Goal: Complete application form: Complete application form

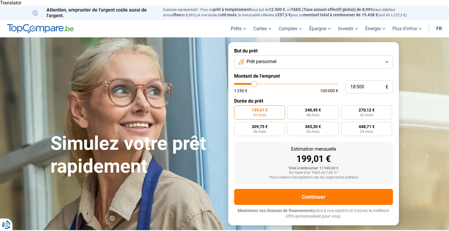
type input "25 750"
type input "25750"
type input "27 750"
type input "27750"
type input "28 250"
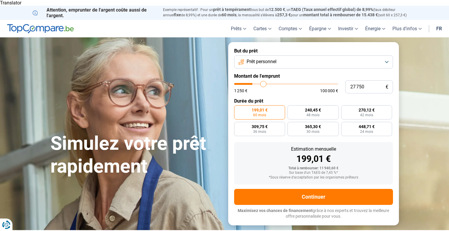
type input "28250"
type input "29 000"
type input "29000"
type input "30 750"
type input "30750"
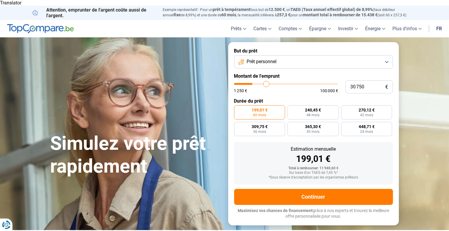
type input "32 500"
type input "32500"
type input "35 250"
type input "35250"
type input "38 250"
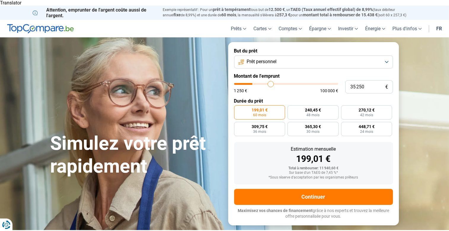
type input "38250"
type input "41 500"
type input "41500"
type input "45 000"
type input "45000"
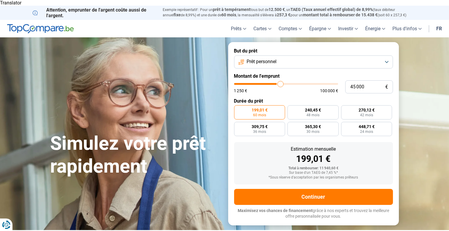
type input "46 750"
type input "46750"
type input "47 750"
type input "47750"
type input "49 500"
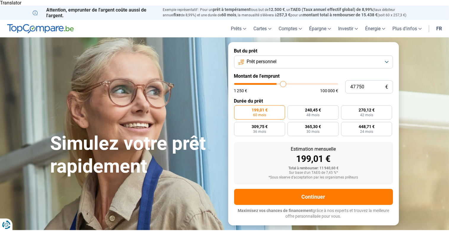
type input "49500"
type input "51 000"
type input "51000"
type input "51 250"
type input "51250"
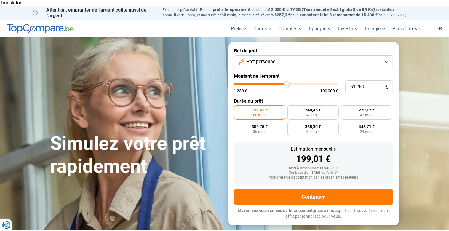
type input "51 000"
type input "51000"
type input "47 500"
type input "47500"
type input "46 000"
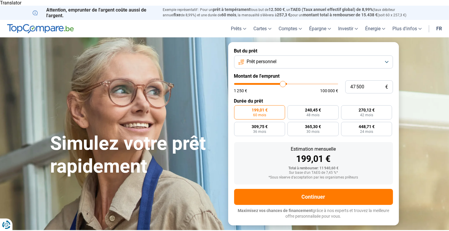
type input "46000"
type input "44 750"
type input "44750"
type input "43 750"
type input "43750"
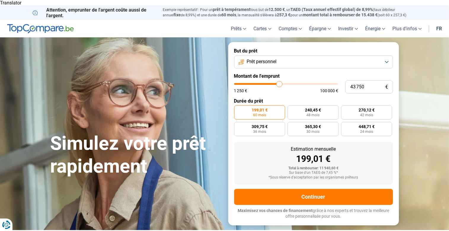
type input "42 500"
type input "42500"
type input "42 250"
type input "42250"
type input "41 750"
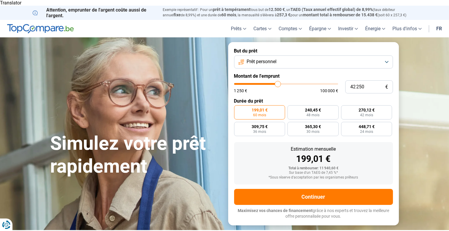
type input "41750"
type input "41 000"
type input "41000"
type input "40 000"
type input "40000"
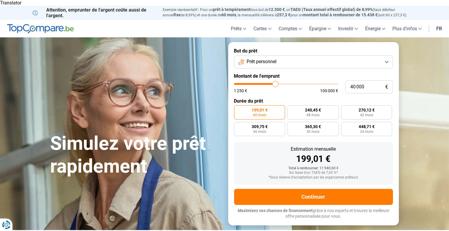
type input "39 500"
type input "39500"
type input "39 250"
type input "39250"
type input "39 000"
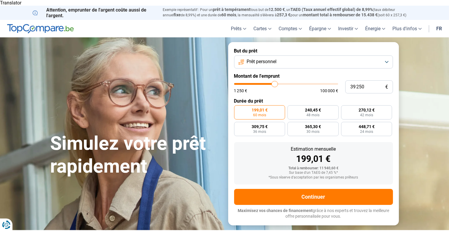
type input "39000"
type input "38 750"
type input "38750"
type input "37 250"
type input "37250"
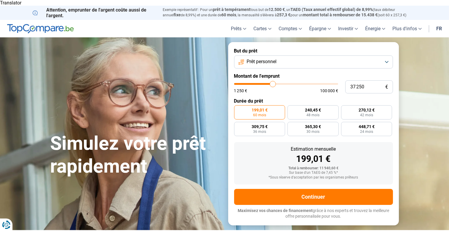
type input "37 000"
type input "37000"
type input "36 500"
type input "36500"
type input "36 000"
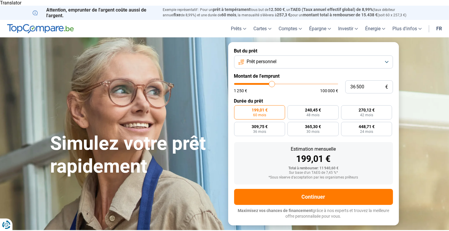
type input "36000"
type input "35 000"
type input "35000"
type input "34 250"
type input "34250"
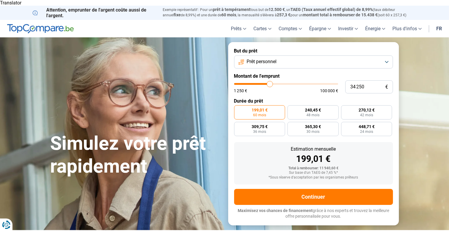
type input "33 750"
type input "33750"
type input "33 500"
type input "33500"
type input "33 250"
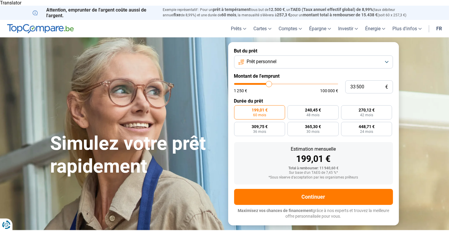
type input "33250"
type input "33 000"
type input "33000"
type input "32 750"
type input "32750"
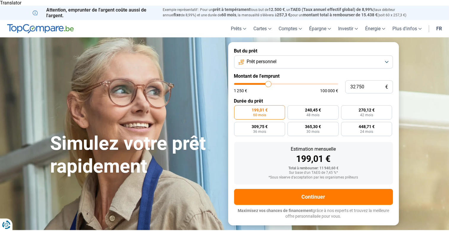
type input "32 500"
type input "32500"
type input "32 250"
type input "32250"
type input "32 000"
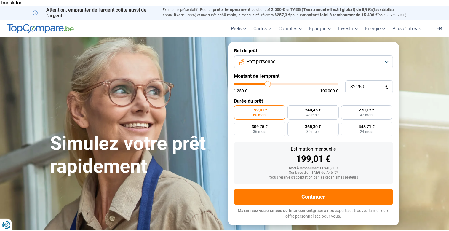
type input "32000"
type input "31 500"
type input "31500"
type input "31 000"
type input "31000"
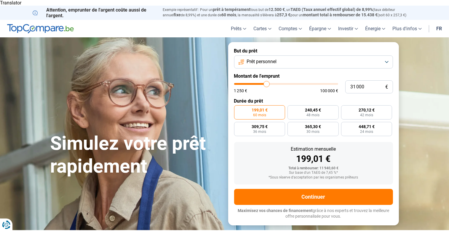
type input "30 750"
type input "30750"
type input "30 500"
type input "30500"
type input "30 250"
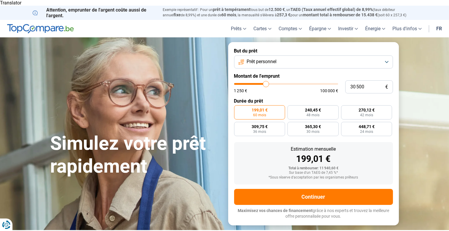
type input "30250"
type input "30 000"
type input "30000"
type input "29 500"
type input "29500"
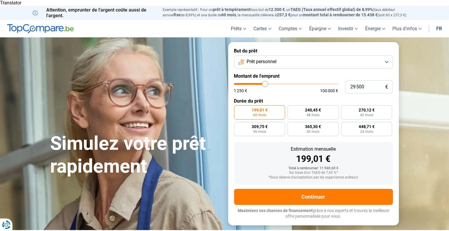
type input "29 250"
type input "29250"
type input "29 000"
type input "29000"
type input "28 750"
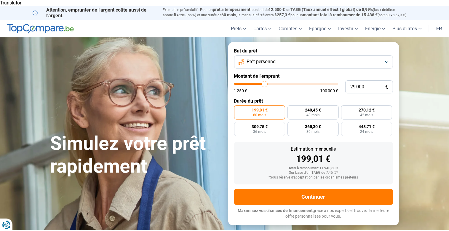
type input "28750"
type input "28 500"
type input "28500"
type input "28 250"
type input "28250"
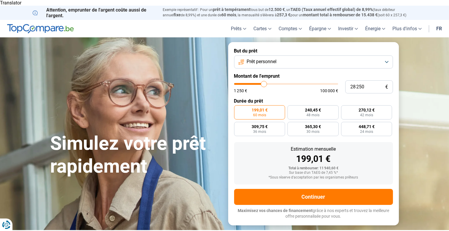
type input "28 000"
type input "28000"
type input "27 500"
type input "27500"
type input "27 250"
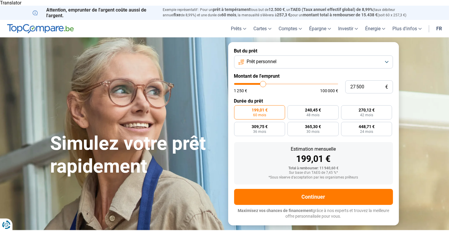
type input "27250"
type input "27 000"
type input "27000"
type input "26 250"
type input "26250"
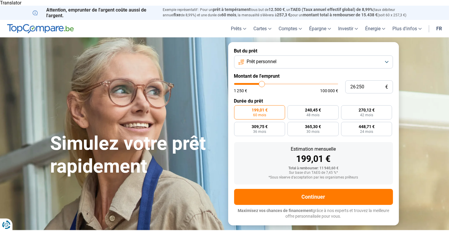
type input "26 000"
type input "26000"
type input "25 500"
type input "25500"
type input "25 250"
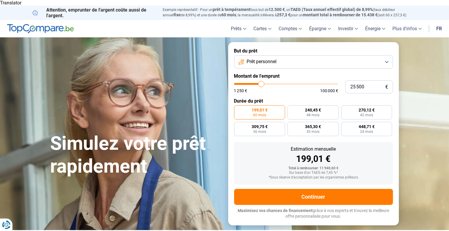
type input "25250"
type input "25 000"
type input "25000"
type input "24 750"
type input "24750"
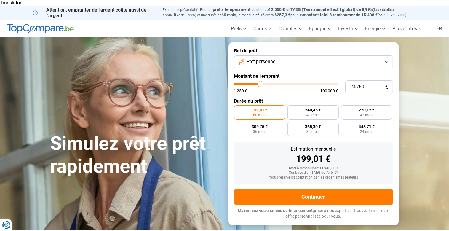
type input "24 500"
type input "24500"
type input "24 250"
type input "24250"
type input "24 000"
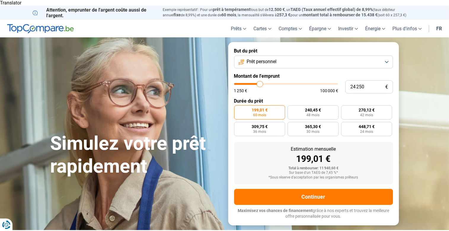
type input "24000"
type input "23 500"
type input "23500"
type input "23 000"
type input "23000"
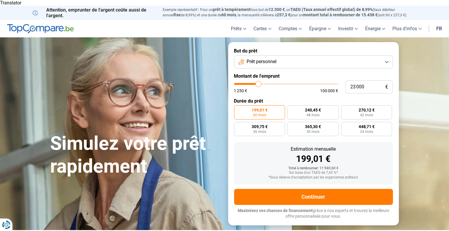
type input "22 750"
type input "22750"
type input "22 500"
type input "22500"
type input "23 000"
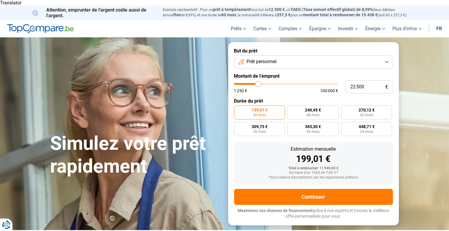
type input "23000"
type input "23 250"
type input "23250"
type input "23 750"
type input "23750"
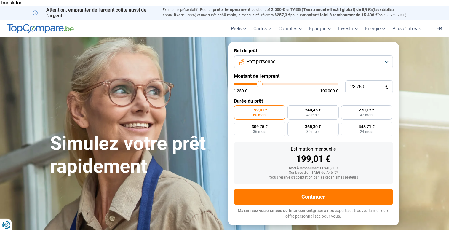
type input "24 250"
type input "24250"
type input "24 500"
type input "24500"
type input "24 750"
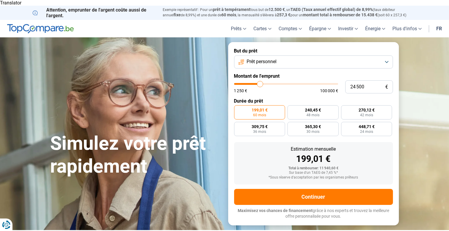
type input "24750"
type input "25 250"
type input "25250"
type input "24 750"
type input "24750"
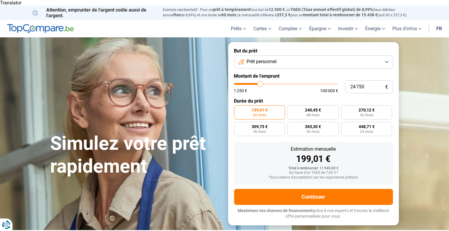
type input "24 500"
type input "24500"
click at [260, 85] on input "range" at bounding box center [286, 84] width 104 height 2
radio input "false"
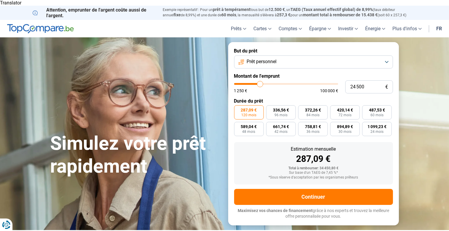
type input "24 750"
type input "24750"
type input "25 250"
type input "25250"
type input "25 500"
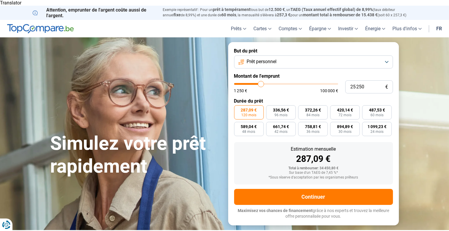
type input "25500"
type input "25 250"
type input "25250"
type input "25 000"
type input "25000"
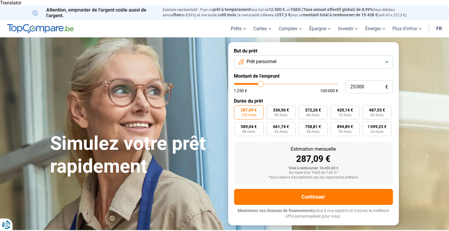
type input "24 750"
type input "24750"
type input "25 250"
type input "25250"
type input "25 000"
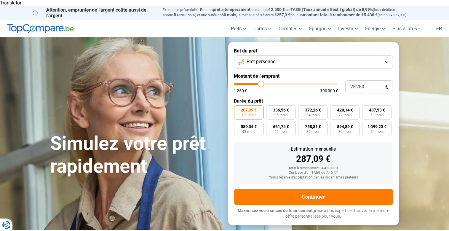
type input "25000"
type input "24 750"
type input "24750"
type input "25 000"
type input "25000"
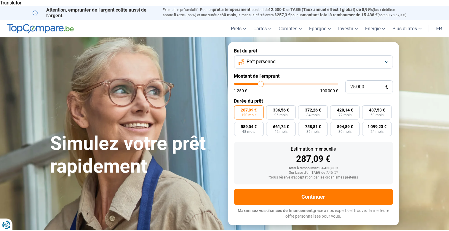
type input "25 250"
click at [261, 83] on input "range" at bounding box center [286, 84] width 104 height 2
type input "25000"
type input "25 000"
click at [379, 113] on span "60 mois" at bounding box center [376, 115] width 13 height 4
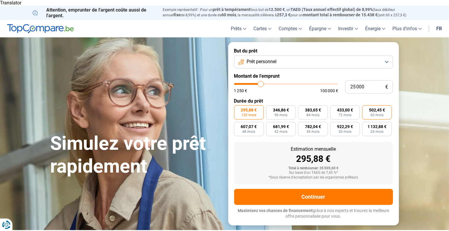
click at [366, 107] on input "502,45 € 60 mois" at bounding box center [364, 107] width 4 height 4
radio input "true"
click at [388, 56] on button "Prêt personnel" at bounding box center [313, 61] width 159 height 13
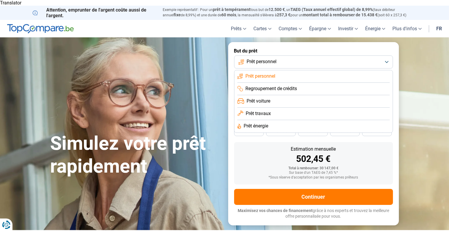
click at [267, 110] on span "Prêt travaux" at bounding box center [257, 113] width 25 height 7
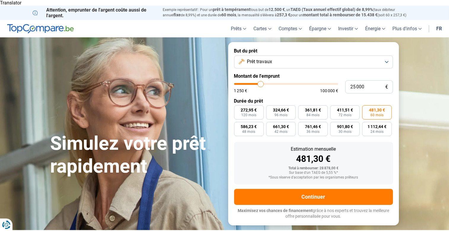
type input "23 500"
type input "23500"
type input "22 750"
type input "22750"
type input "22 500"
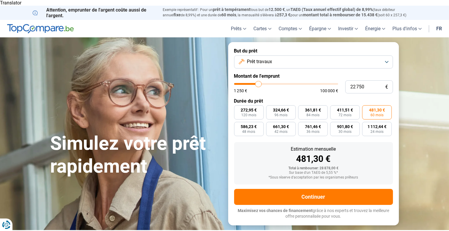
type input "22500"
type input "22 250"
type input "22250"
type input "22 000"
type input "22000"
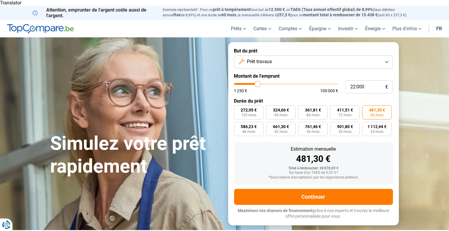
type input "21 500"
type input "21500"
type input "21 000"
drag, startPoint x: 259, startPoint y: 79, endPoint x: 256, endPoint y: 80, distance: 3.7
click at [256, 83] on input "range" at bounding box center [286, 84] width 104 height 2
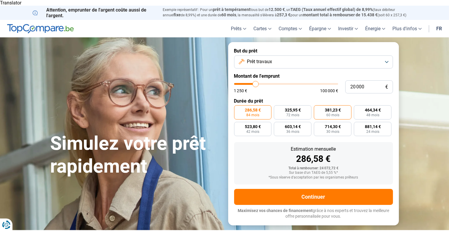
click at [335, 108] on span "381,23 €" at bounding box center [332, 110] width 16 height 4
click at [317, 105] on input "381,23 € 60 mois" at bounding box center [316, 107] width 4 height 4
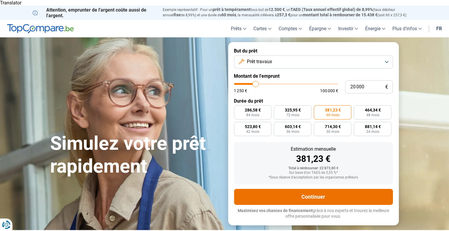
click at [329, 189] on button "Continuer" at bounding box center [313, 197] width 159 height 16
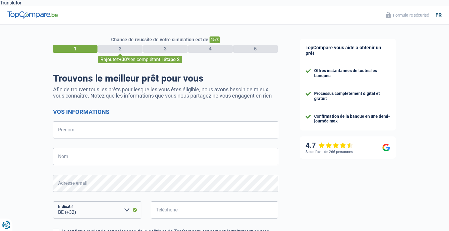
select select "32"
click at [104, 124] on input "Prénom" at bounding box center [165, 129] width 225 height 17
type input "[PERSON_NAME]"
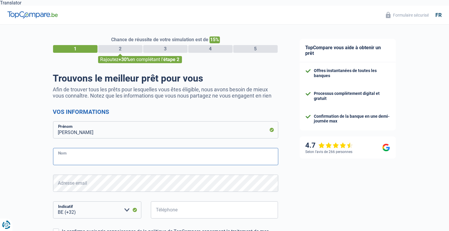
click at [88, 151] on input "Nom" at bounding box center [165, 156] width 225 height 17
type input "noiset"
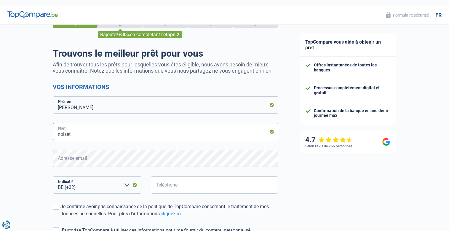
scroll to position [31, 0]
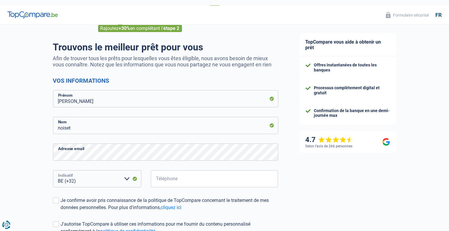
click at [53, 170] on select "BE (+32) LU (+352) Veuillez sélectionner une option" at bounding box center [97, 178] width 88 height 17
click at [162, 174] on input "Téléphone" at bounding box center [214, 178] width 127 height 17
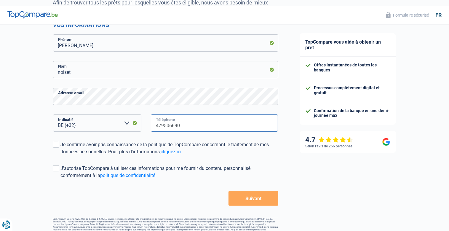
scroll to position [91, 0]
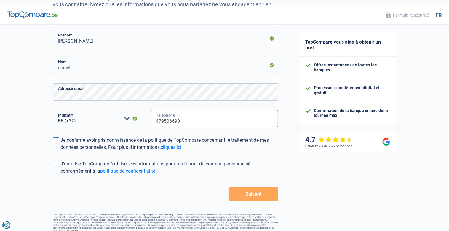
type input "479506690"
click at [57, 137] on span at bounding box center [56, 140] width 6 height 6
click at [61, 151] on input "Je confirme avoir pris connaissance de la politique de TopCompare concernant le…" at bounding box center [61, 151] width 0 height 0
checkbox input "true"
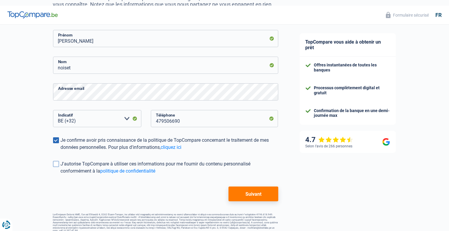
click at [54, 161] on span at bounding box center [56, 164] width 6 height 6
click at [61, 174] on input "J'autorise TopCompare à utiliser ces informations pour me fournir du contenu pe…" at bounding box center [61, 174] width 0 height 0
checkbox input "true"
click at [266, 189] on button "Suivant" at bounding box center [252, 193] width 49 height 15
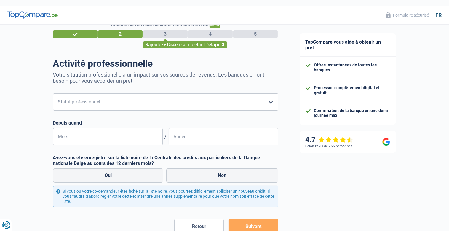
scroll to position [31, 0]
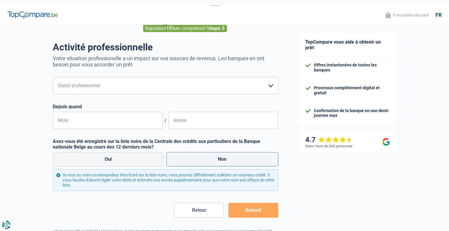
click at [227, 152] on label "Non" at bounding box center [222, 159] width 112 height 14
click at [227, 152] on input "Non" at bounding box center [222, 159] width 112 height 14
radio input "true"
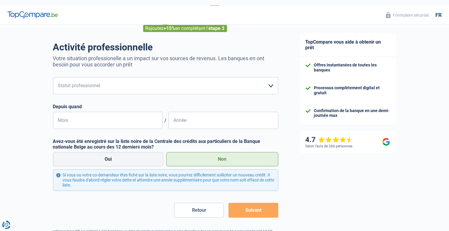
click at [252, 203] on button "Suivant" at bounding box center [252, 210] width 49 height 15
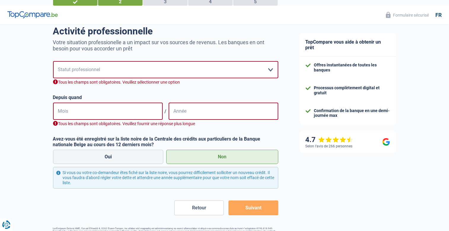
scroll to position [47, 0]
click at [53, 61] on select "Ouvrier Employé privé Employé public Invalide Indépendant Pensionné Chômeur Mut…" at bounding box center [165, 69] width 225 height 17
select select "privateEmployee"
click option "Employé privé" at bounding box center [0, 0] width 0 height 0
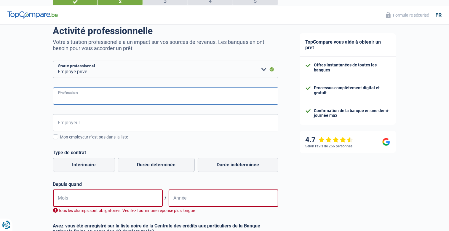
click at [76, 92] on input "Profession" at bounding box center [165, 95] width 225 height 17
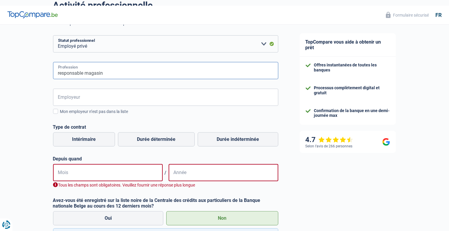
scroll to position [110, 0]
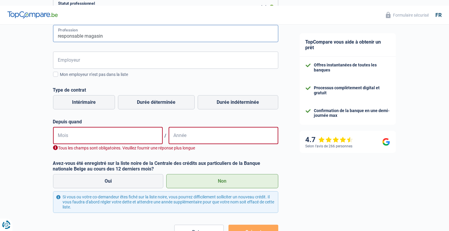
type input "responsable magasin"
click at [66, 58] on input "Employeur" at bounding box center [165, 60] width 225 height 17
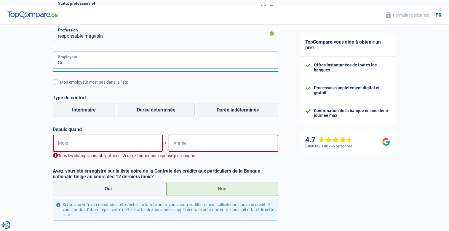
type input "G"
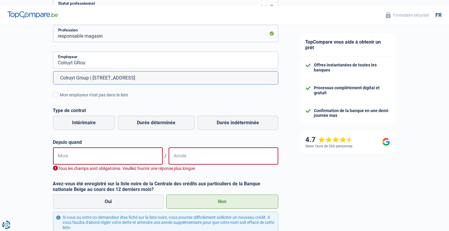
click at [109, 72] on li "Colruyt Group | [STREET_ADDRESS]" at bounding box center [165, 77] width 224 height 13
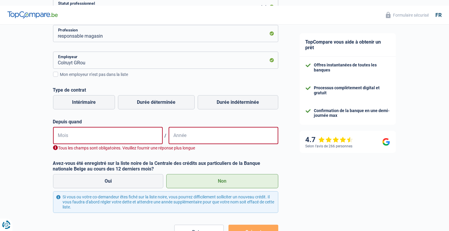
type input "Colruyt Group | [STREET_ADDRESS]"
click at [226, 99] on label "Durée indéterminée" at bounding box center [237, 102] width 81 height 14
click at [226, 99] on input "Durée indéterminée" at bounding box center [237, 102] width 81 height 14
radio input "true"
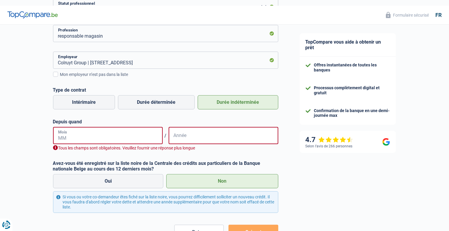
click at [123, 129] on input "Mois" at bounding box center [108, 135] width 110 height 17
click at [100, 131] on input "Mois" at bounding box center [108, 135] width 110 height 17
click at [83, 134] on input "Mois" at bounding box center [108, 135] width 110 height 17
click at [188, 132] on input "Année" at bounding box center [223, 135] width 110 height 17
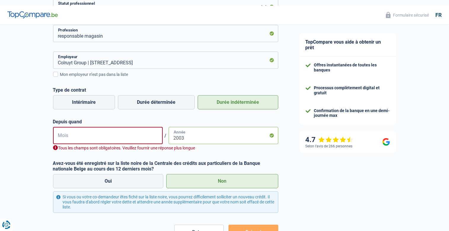
type input "2003"
click at [90, 130] on input "Mois" at bounding box center [108, 135] width 110 height 17
type input "06"
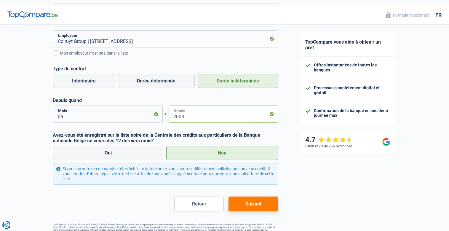
scroll to position [141, 0]
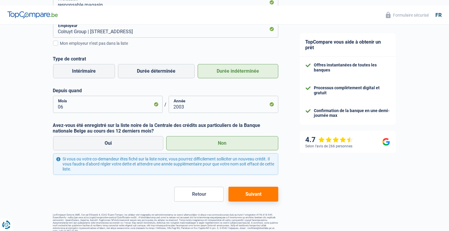
click at [259, 189] on button "Suivant" at bounding box center [252, 194] width 49 height 15
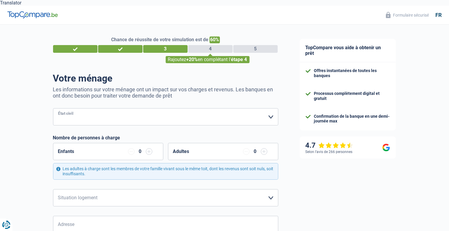
click at [53, 108] on select "[PERSON_NAME](e) Cohabitant(e) légal(e) Divorcé(e) Veuf(ve) Séparé (de fait) Ve…" at bounding box center [165, 116] width 225 height 17
select select "married"
click option "[PERSON_NAME](e)" at bounding box center [0, 0] width 0 height 0
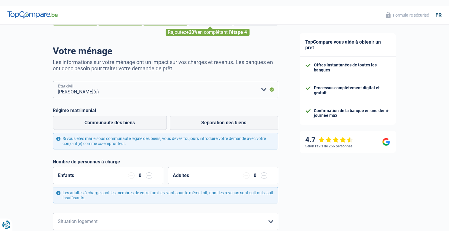
scroll to position [31, 0]
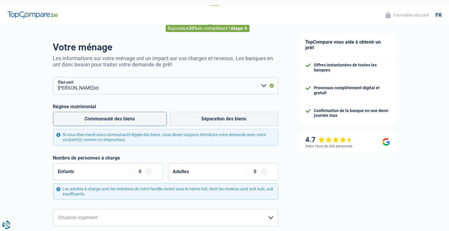
click at [121, 115] on label "Communauté des biens" at bounding box center [110, 119] width 114 height 14
click at [121, 115] on input "Communauté des biens" at bounding box center [110, 119] width 114 height 14
radio input "true"
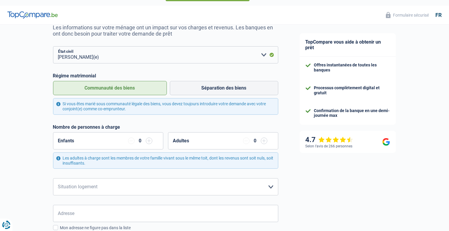
scroll to position [62, 0]
click at [149, 137] on input "button" at bounding box center [149, 140] width 7 height 7
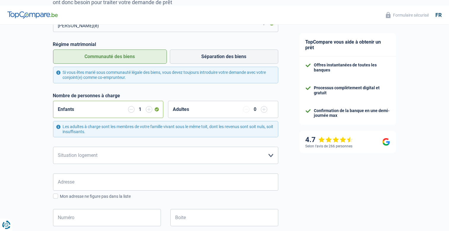
scroll to position [94, 0]
click at [53, 146] on select "Locataire Propriétaire avec prêt hypothécaire Propriétaire sans prêt hypothécai…" at bounding box center [165, 154] width 225 height 17
select select "ownerWithMortgage"
click option "Propriétaire avec prêt hypothécaire" at bounding box center [0, 0] width 0 height 0
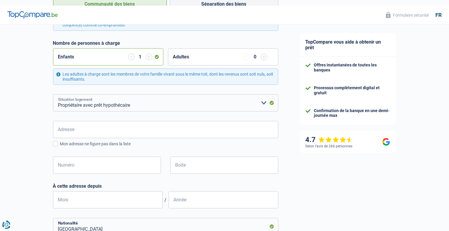
scroll to position [156, 0]
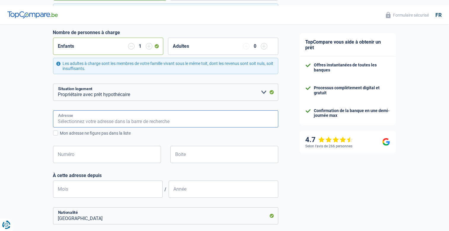
click at [92, 115] on input "Adresse" at bounding box center [165, 118] width 225 height 17
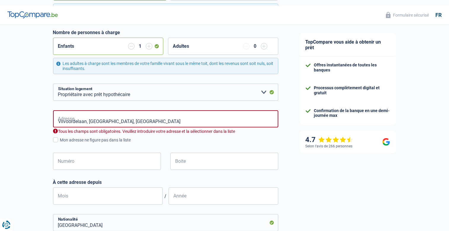
type input "Vilvoordelaan, 1930, Zaventem, BE"
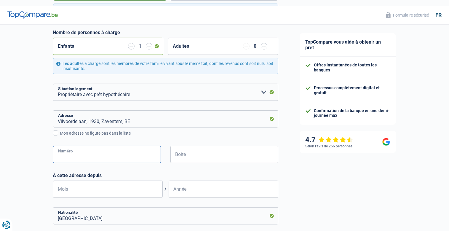
click at [73, 151] on input "Numéro" at bounding box center [107, 154] width 108 height 17
type input "84"
click at [197, 150] on input "Boite" at bounding box center [224, 154] width 108 height 17
type input "1"
